Goal: Use online tool/utility: Use online tool/utility

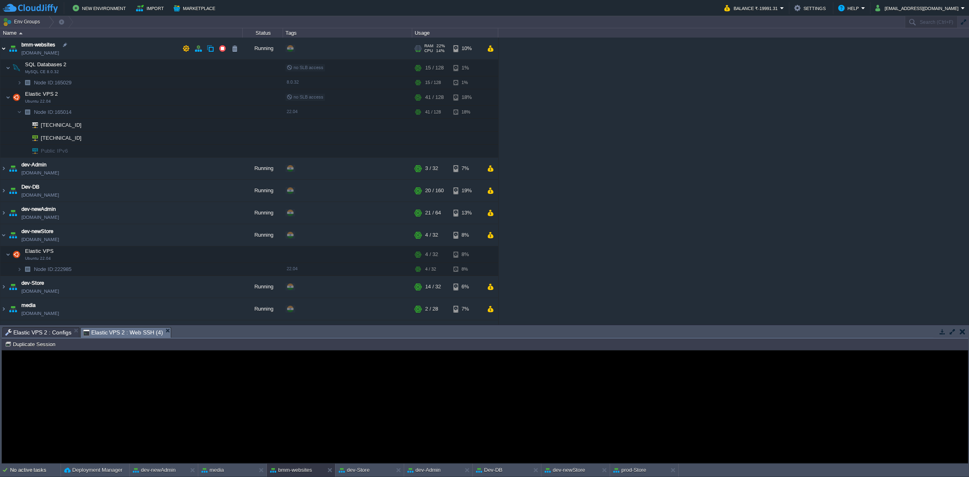
click at [2, 50] on img at bounding box center [3, 49] width 6 height 22
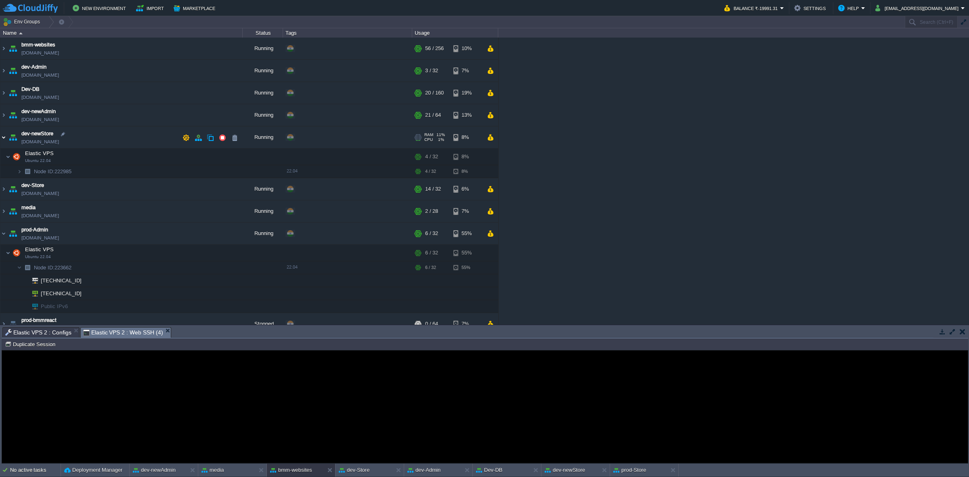
click at [2, 138] on img at bounding box center [3, 137] width 6 height 22
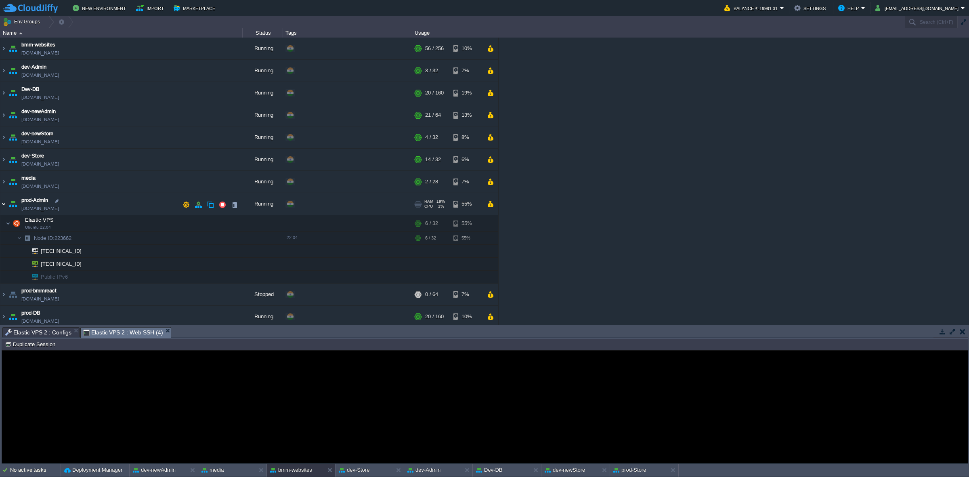
click at [3, 205] on img at bounding box center [3, 204] width 6 height 22
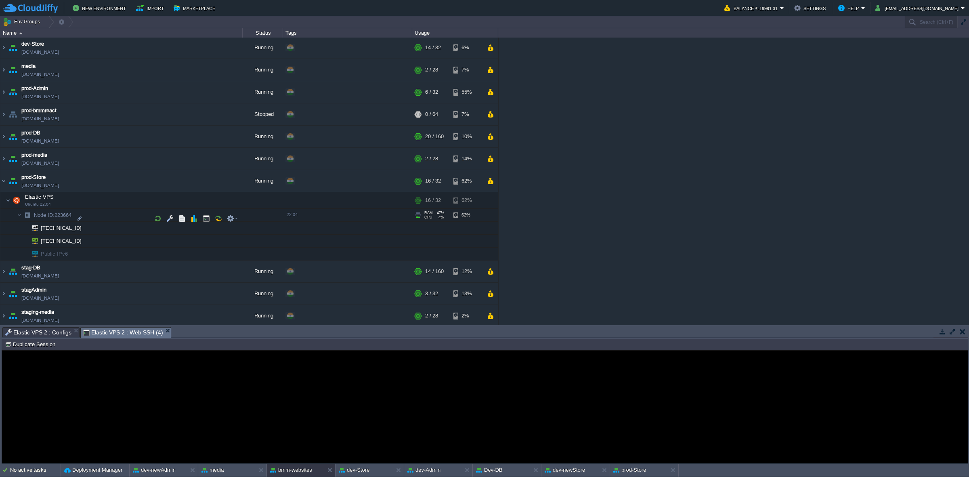
scroll to position [138, 0]
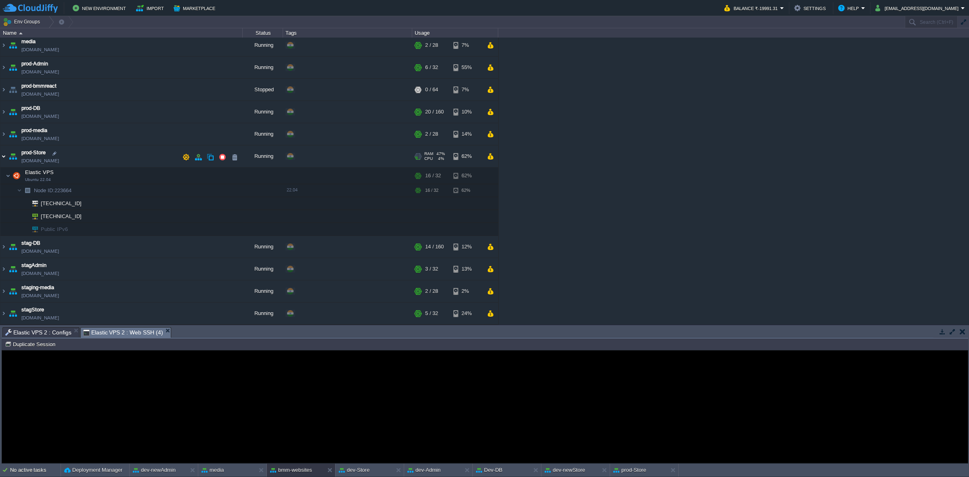
click at [3, 156] on img at bounding box center [3, 156] width 6 height 22
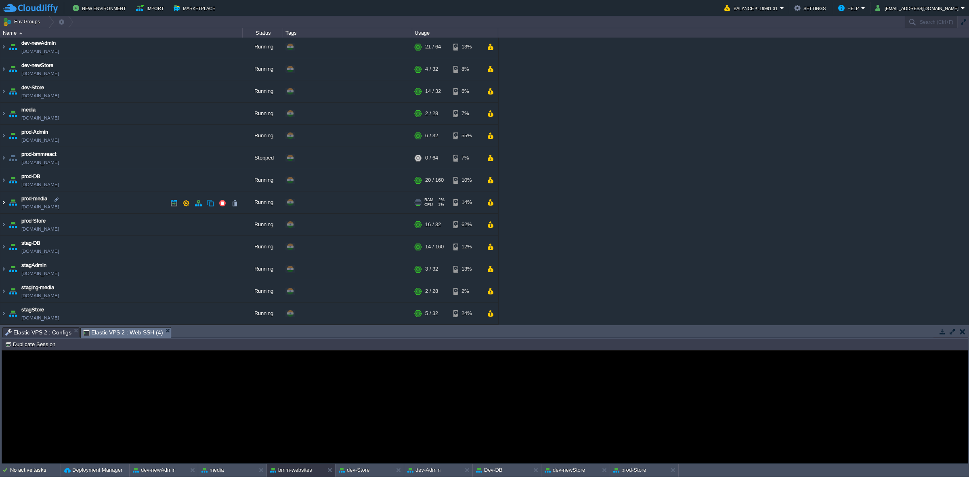
click at [5, 204] on img at bounding box center [3, 202] width 6 height 22
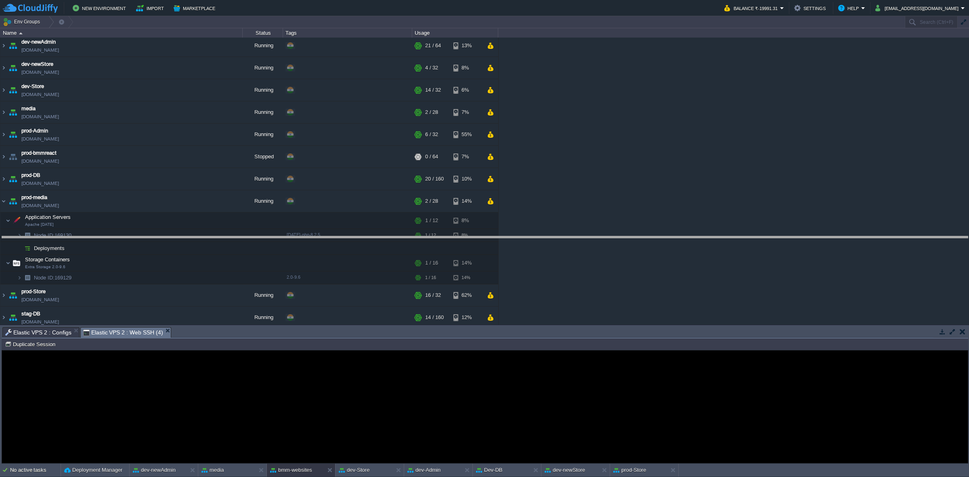
drag, startPoint x: 238, startPoint y: 337, endPoint x: 267, endPoint y: 223, distance: 117.5
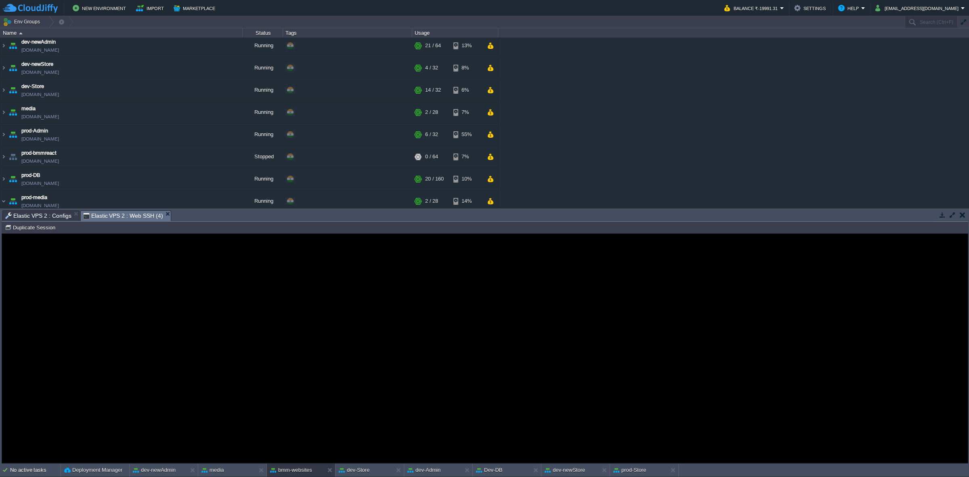
click at [49, 214] on span "Elastic VPS 2 : Configs" at bounding box center [38, 216] width 66 height 10
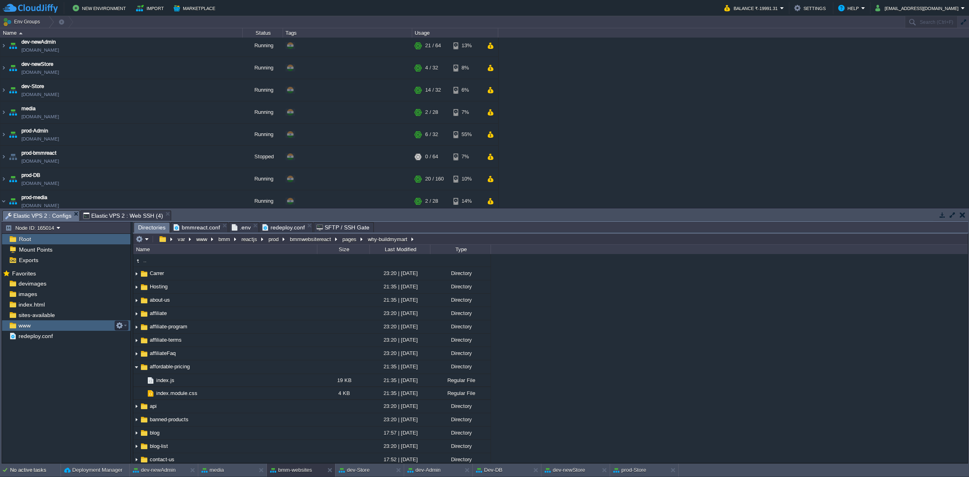
click at [55, 330] on div "www" at bounding box center [66, 325] width 128 height 10
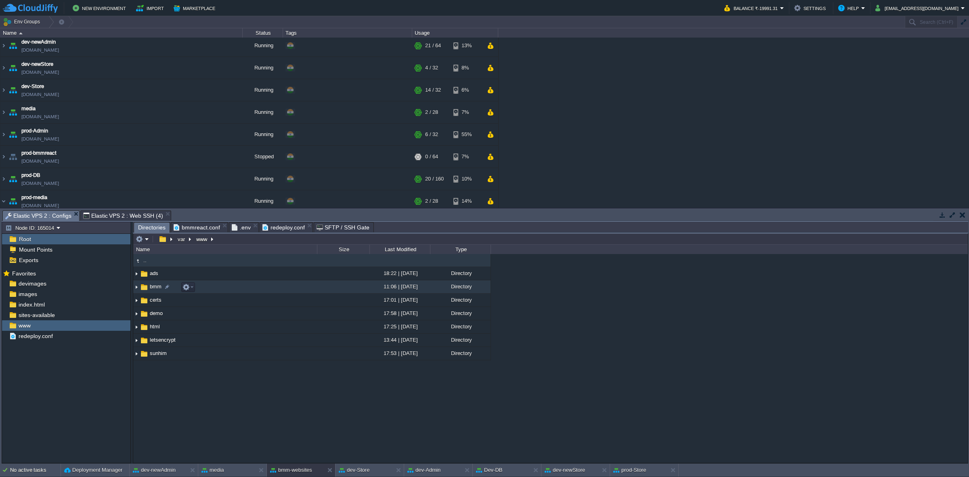
click at [137, 285] on img at bounding box center [136, 287] width 6 height 13
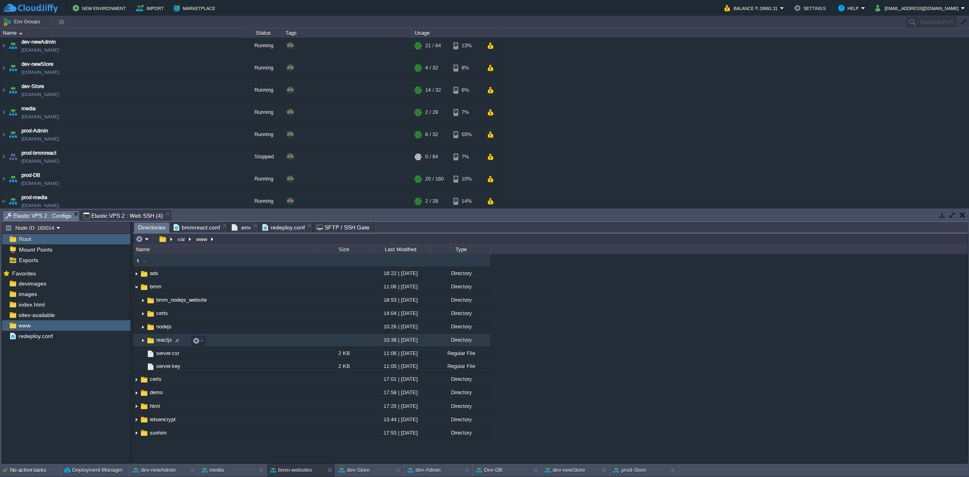
click at [142, 335] on img at bounding box center [143, 340] width 6 height 13
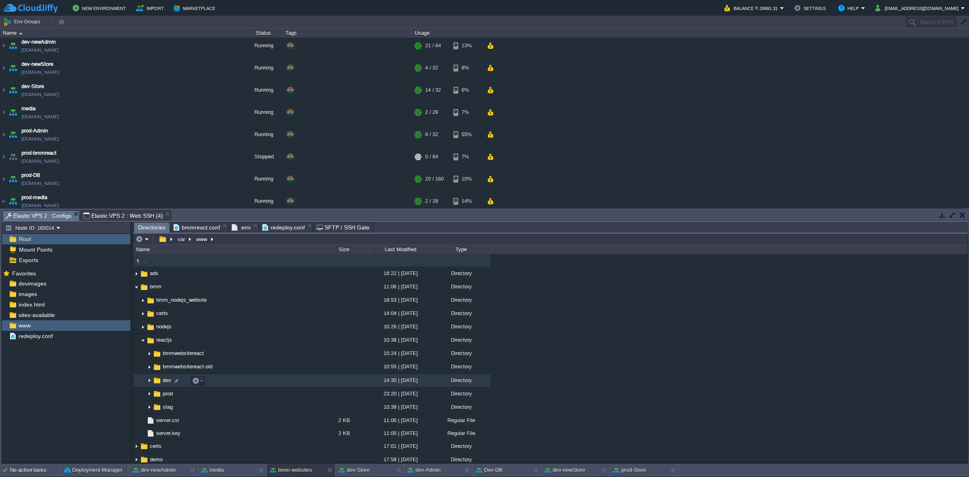
click at [148, 380] on img at bounding box center [149, 380] width 6 height 13
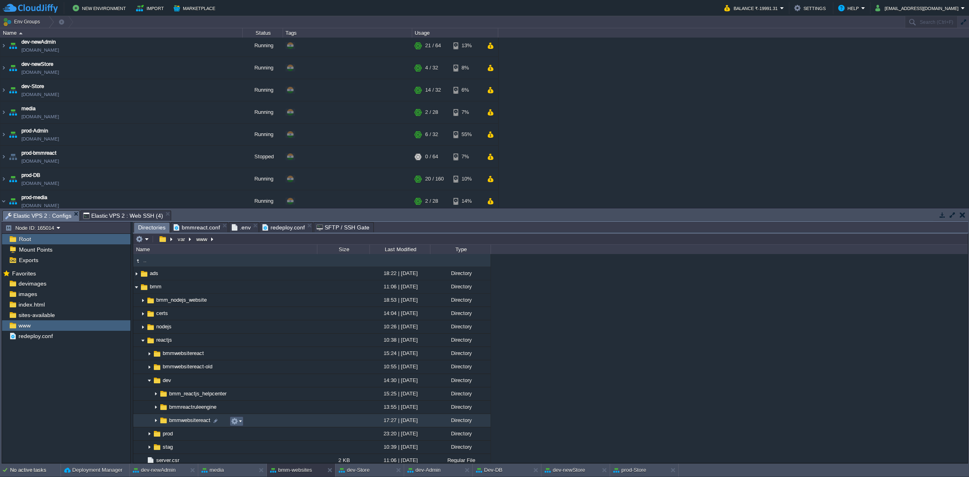
click at [232, 419] on button "button" at bounding box center [234, 420] width 7 height 7
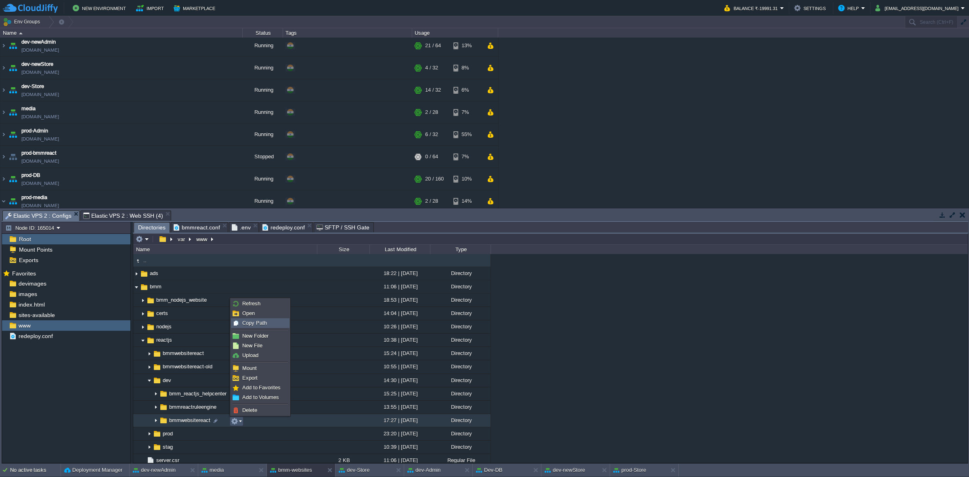
click at [250, 323] on span "Copy Path" at bounding box center [254, 323] width 25 height 6
type textarea "/var/www/bmm/reactjs/dev/bmmwebsitereact"
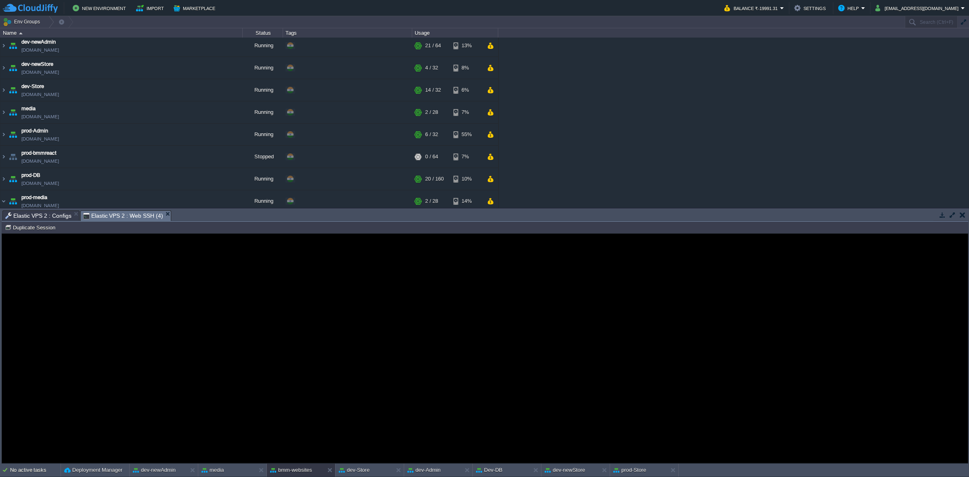
click at [123, 215] on span "Elastic VPS 2 : Web SSH (4)" at bounding box center [123, 216] width 80 height 10
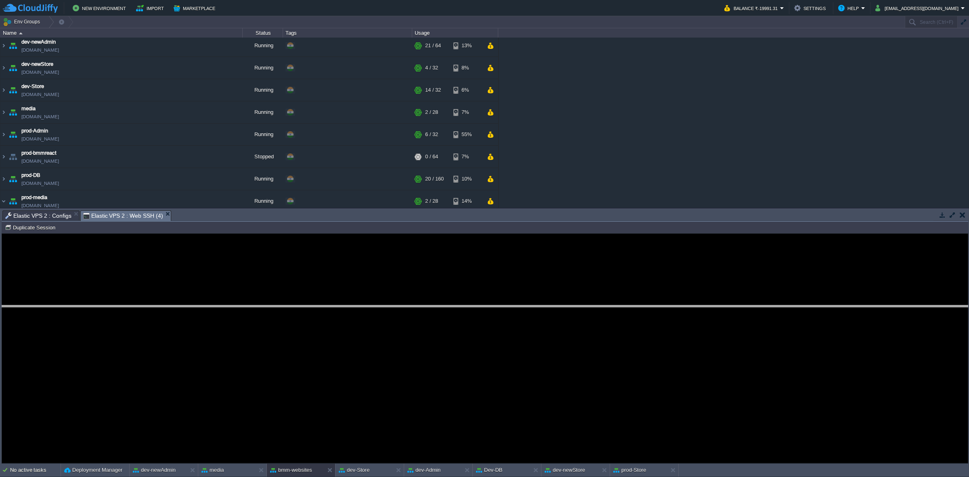
drag, startPoint x: 541, startPoint y: 215, endPoint x: 546, endPoint y: 324, distance: 109.1
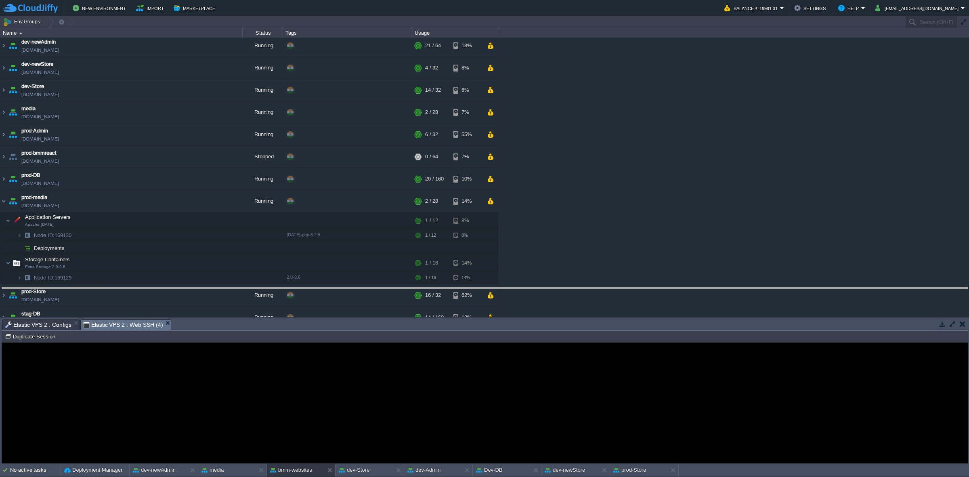
drag, startPoint x: 249, startPoint y: 326, endPoint x: 285, endPoint y: 192, distance: 138.9
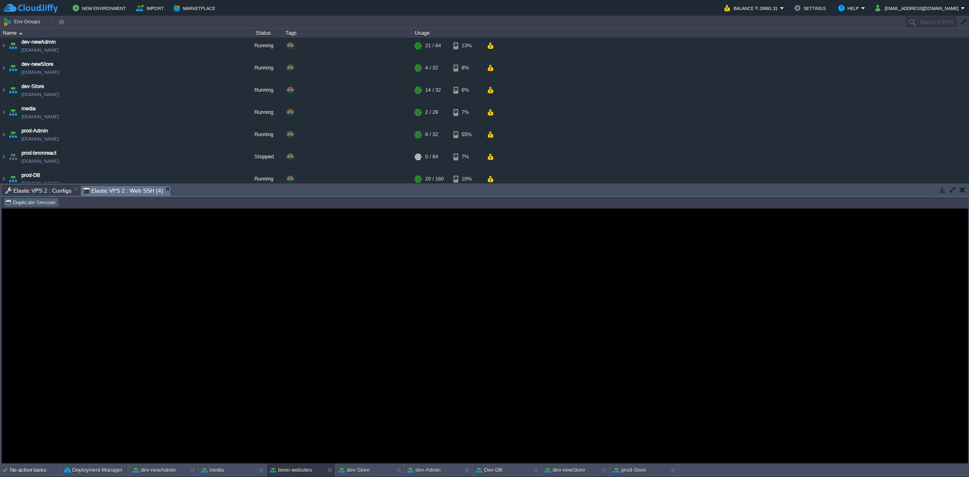
click at [26, 206] on td "Duplicate Session" at bounding box center [31, 202] width 55 height 10
type input "#000000"
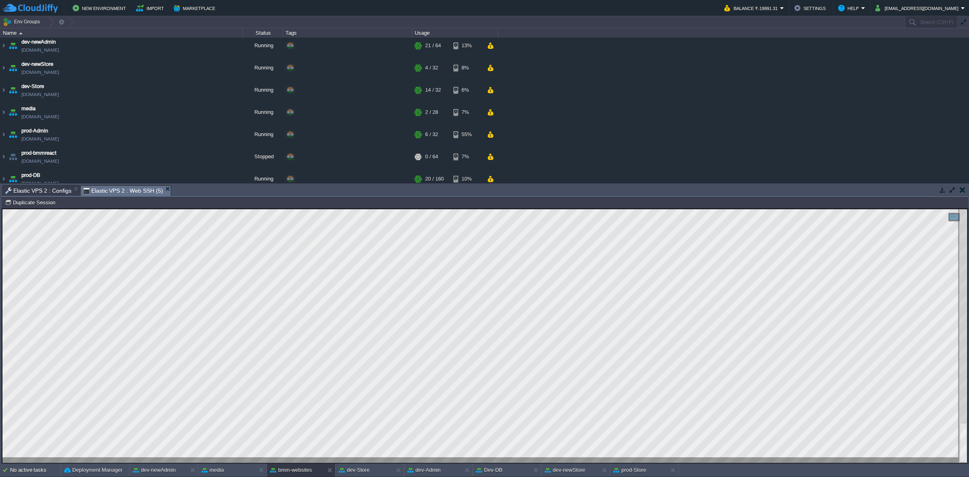
click at [350, 457] on div at bounding box center [484, 336] width 965 height 254
click at [376, 470] on div "dev-Store" at bounding box center [364, 469] width 57 height 13
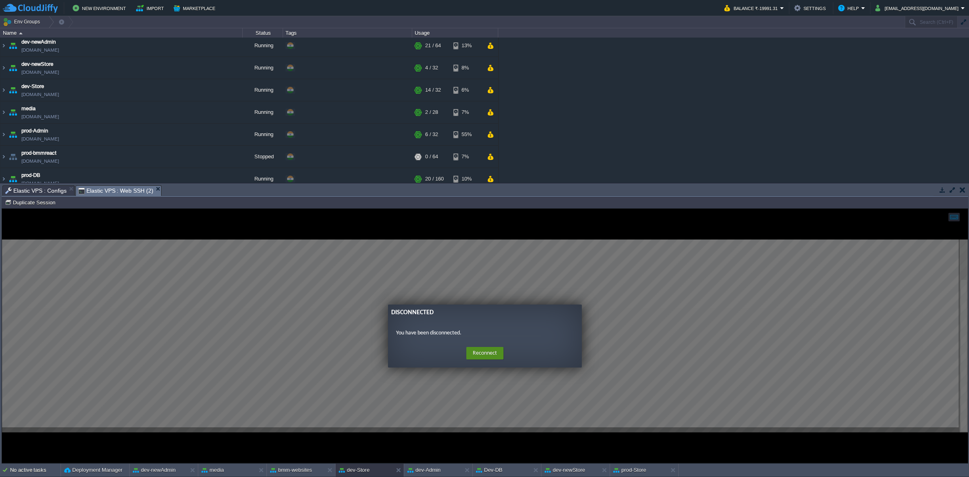
click at [476, 353] on button "Reconnect" at bounding box center [484, 353] width 37 height 13
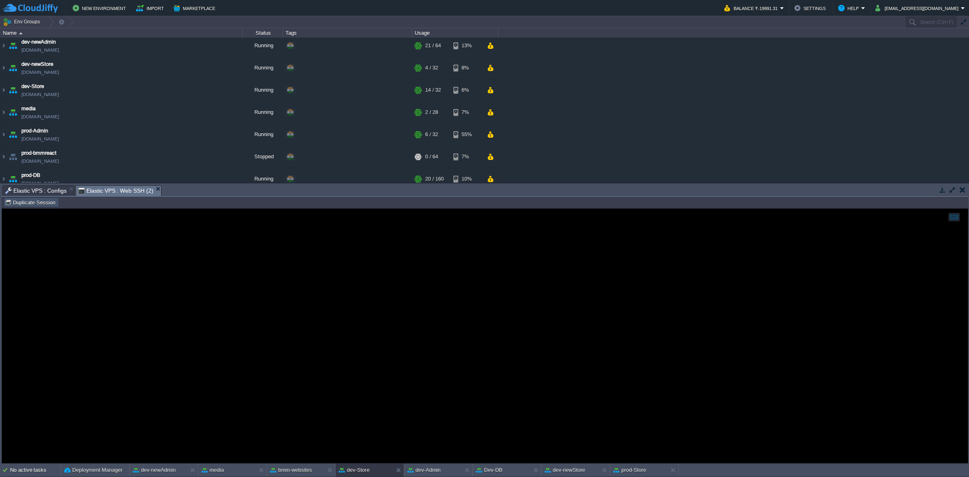
click at [36, 202] on button "Duplicate Session" at bounding box center [31, 202] width 53 height 7
click at [37, 189] on span "Elastic VPS : Configs" at bounding box center [35, 191] width 61 height 10
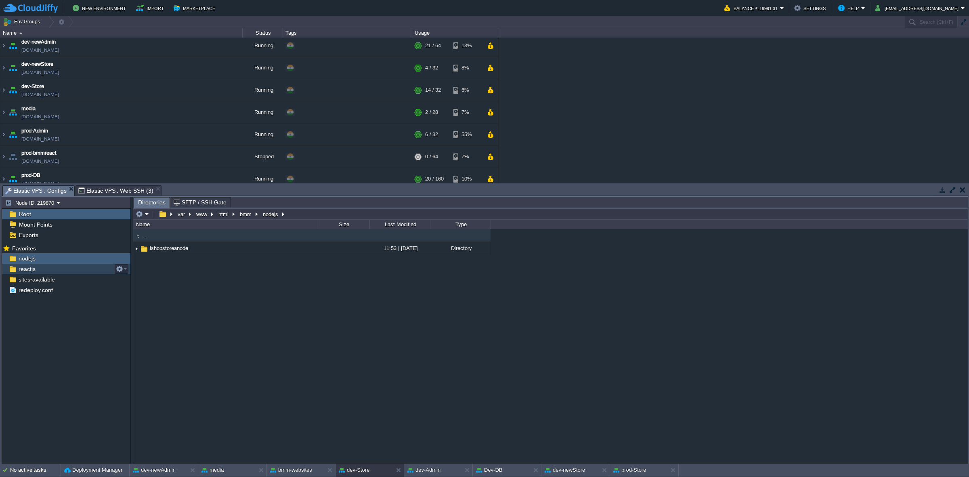
click at [50, 270] on div "reactjs" at bounding box center [66, 269] width 128 height 10
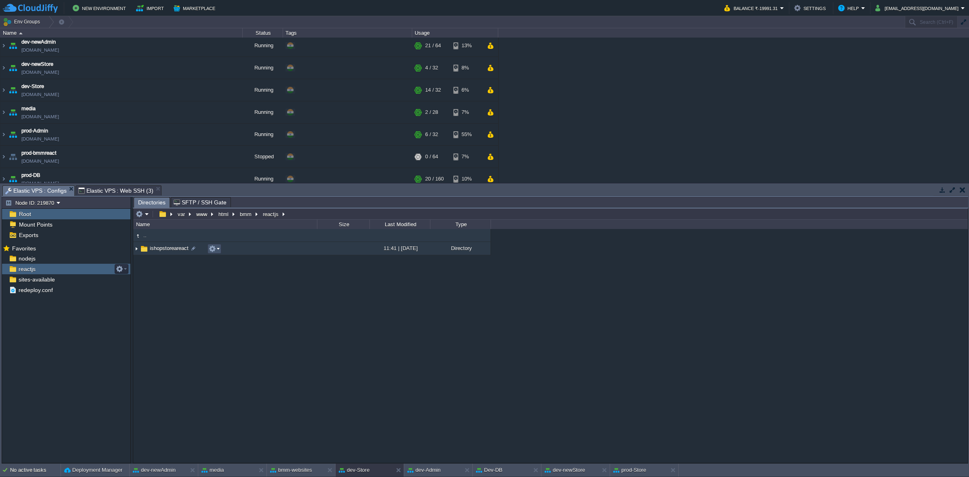
click at [211, 248] on button "button" at bounding box center [212, 248] width 7 height 7
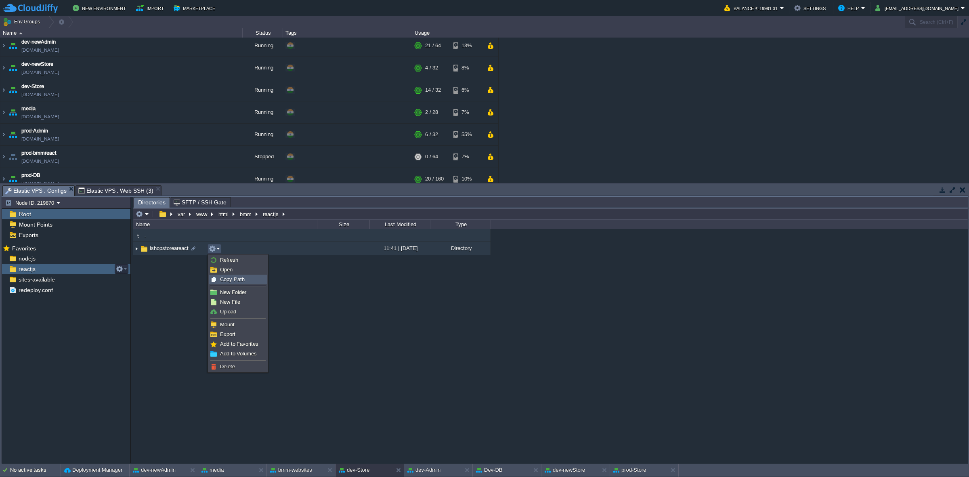
click at [222, 277] on span "Copy Path" at bounding box center [232, 279] width 25 height 6
type textarea "/var/www/html/bmm/reactjs/ishopstoreareact"
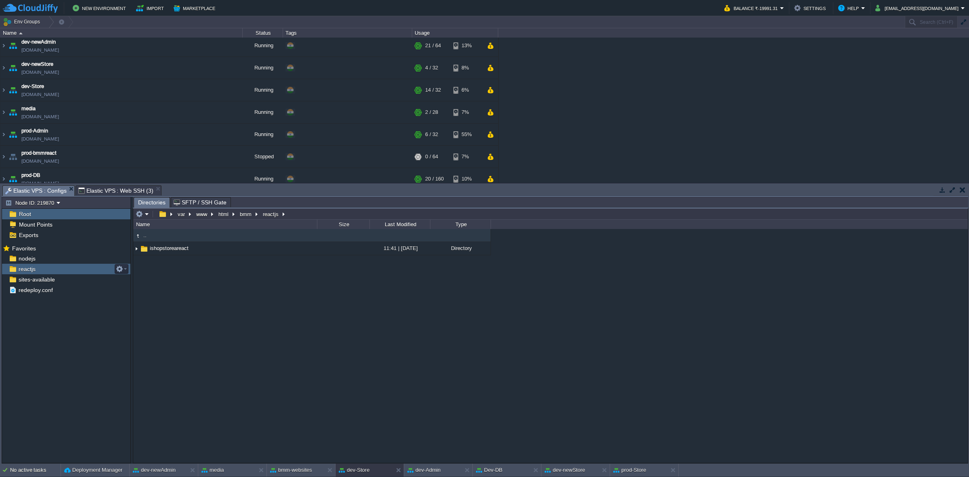
type input "#000000"
click at [97, 188] on span "Elastic VPS : Web SSH (3)" at bounding box center [115, 191] width 75 height 10
